Goal: Find specific page/section: Find specific page/section

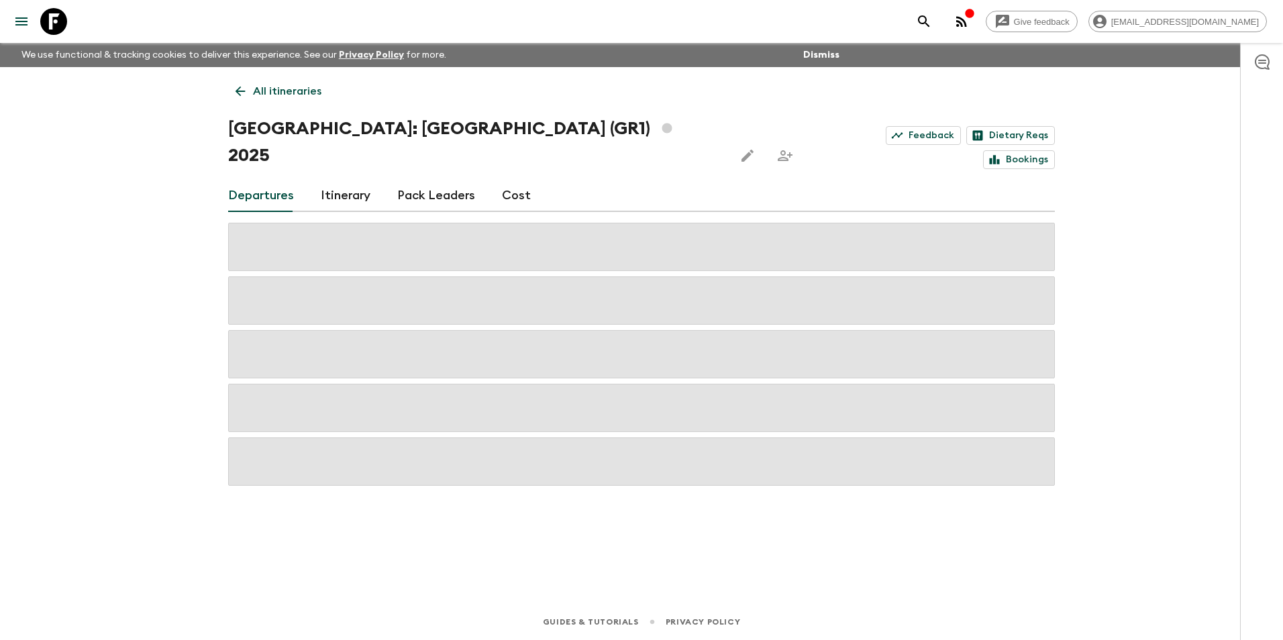
click at [257, 91] on p "All itineraries" at bounding box center [287, 91] width 68 height 16
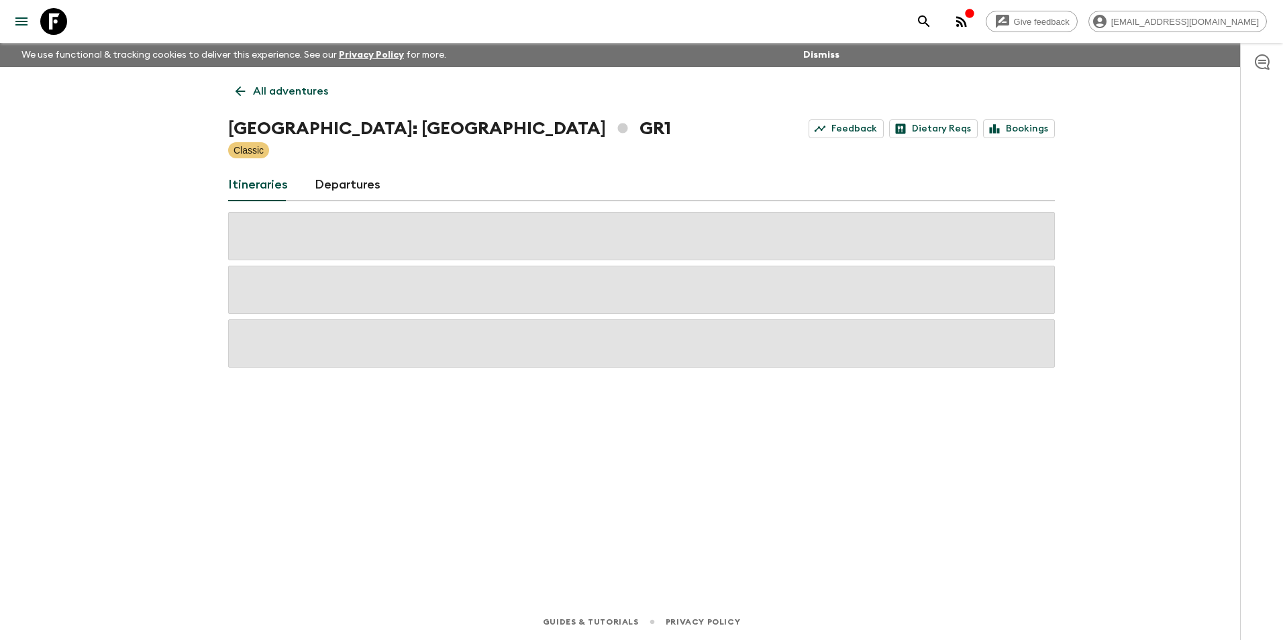
click at [257, 91] on p "All adventures" at bounding box center [290, 91] width 75 height 16
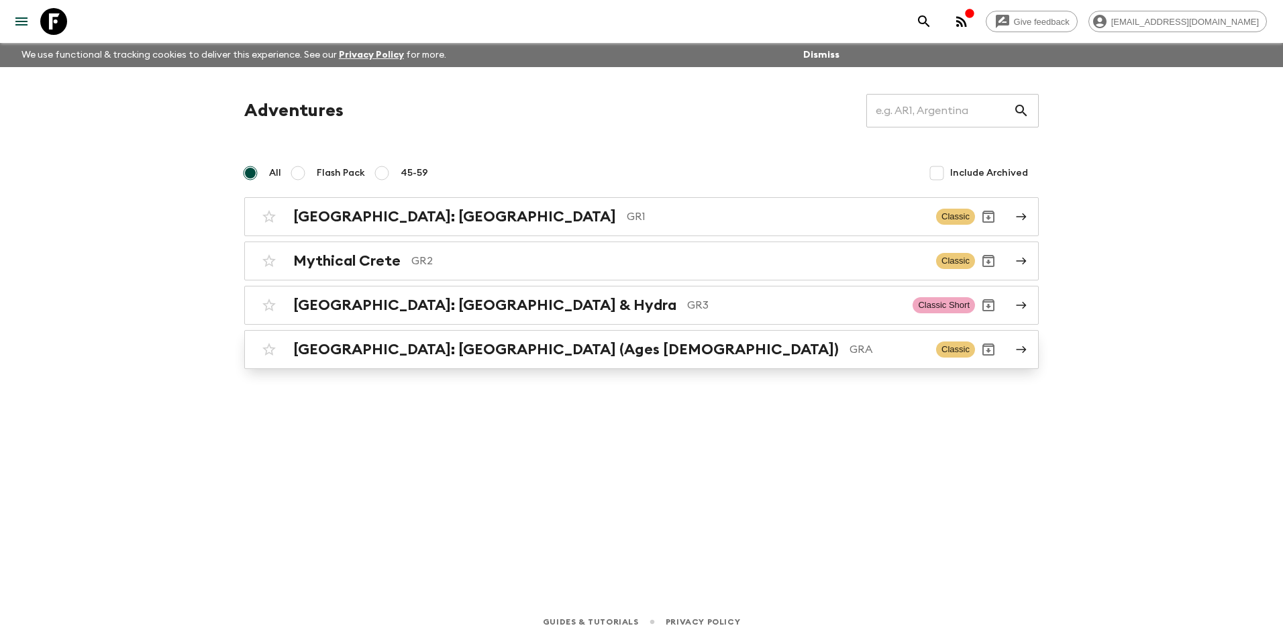
click at [518, 358] on h2 "[GEOGRAPHIC_DATA]: [GEOGRAPHIC_DATA] (Ages [DEMOGRAPHIC_DATA])" at bounding box center [566, 349] width 546 height 17
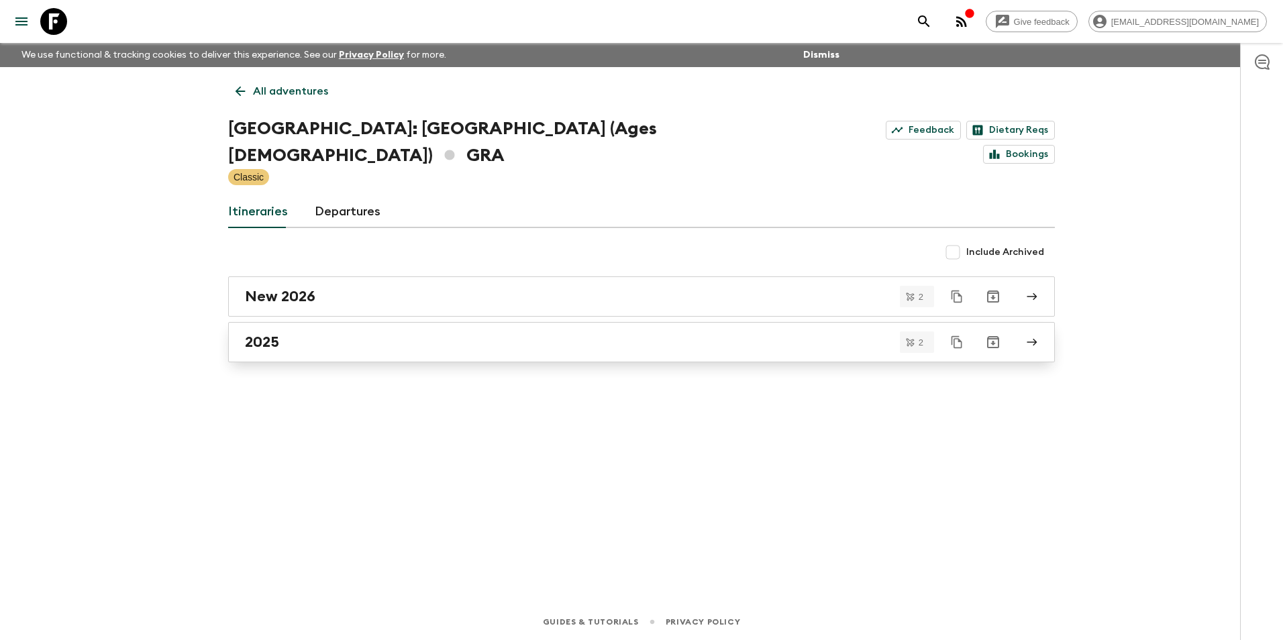
click at [342, 333] on div "2025" at bounding box center [629, 341] width 768 height 17
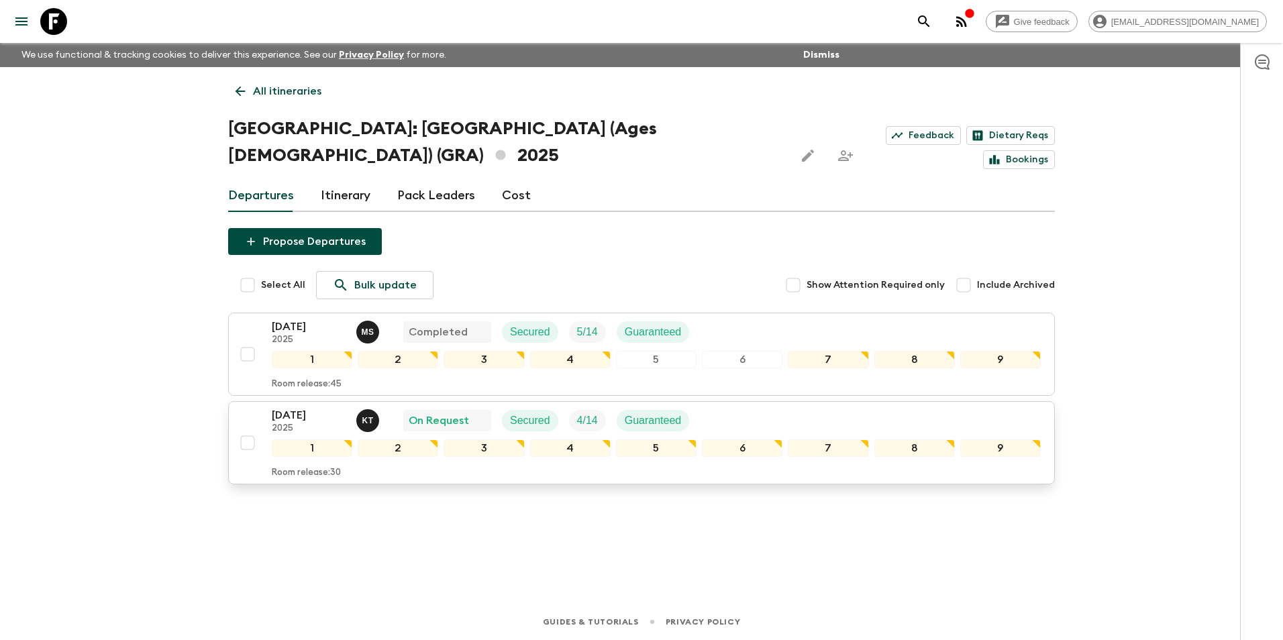
click at [279, 407] on p "[DATE]" at bounding box center [309, 415] width 74 height 16
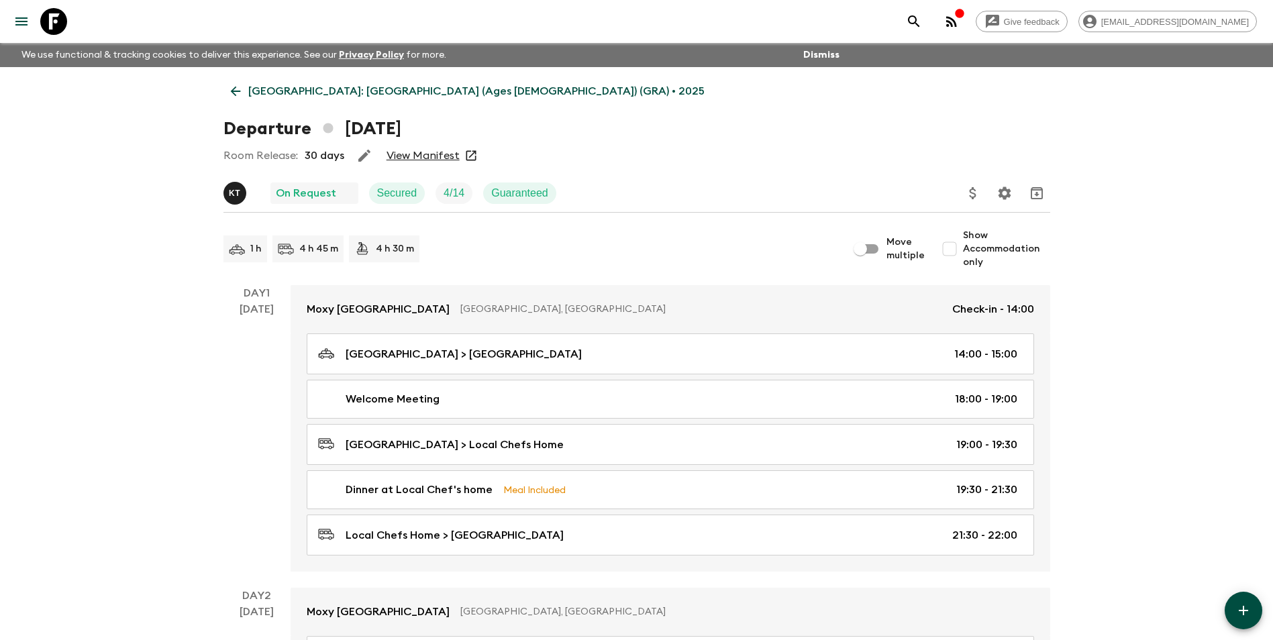
click at [420, 156] on link "View Manifest" at bounding box center [423, 155] width 73 height 13
